Goal: Task Accomplishment & Management: Complete application form

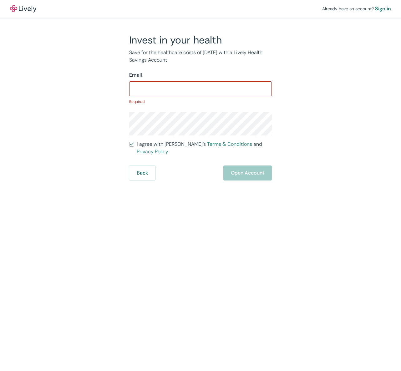
drag, startPoint x: 191, startPoint y: 79, endPoint x: 185, endPoint y: 85, distance: 8.6
click at [189, 80] on div "Email ​ Required" at bounding box center [200, 87] width 143 height 33
click at [183, 88] on input "Email" at bounding box center [200, 89] width 143 height 13
paste input "surprising397@tiffincrane.com"
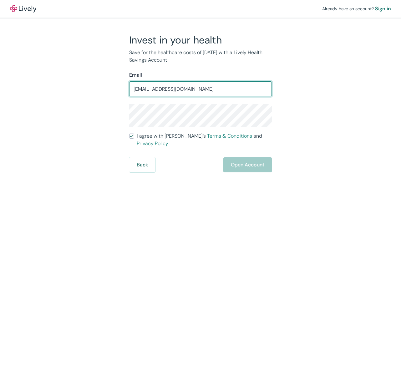
type input "surprising397@tiffincrane.com"
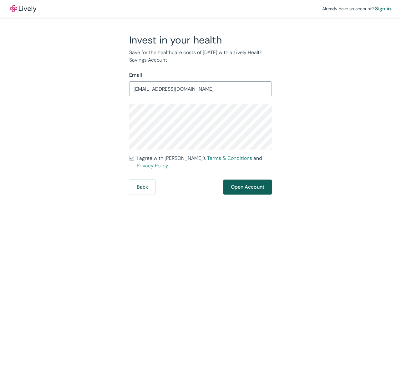
drag, startPoint x: 234, startPoint y: 200, endPoint x: 253, endPoint y: 173, distance: 33.2
click at [236, 192] on div "Already have an account? Sign in Invest in your health Save for the healthcare …" at bounding box center [200, 185] width 401 height 371
click at [253, 180] on button "Open Account" at bounding box center [248, 187] width 49 height 15
